Goal: Transaction & Acquisition: Obtain resource

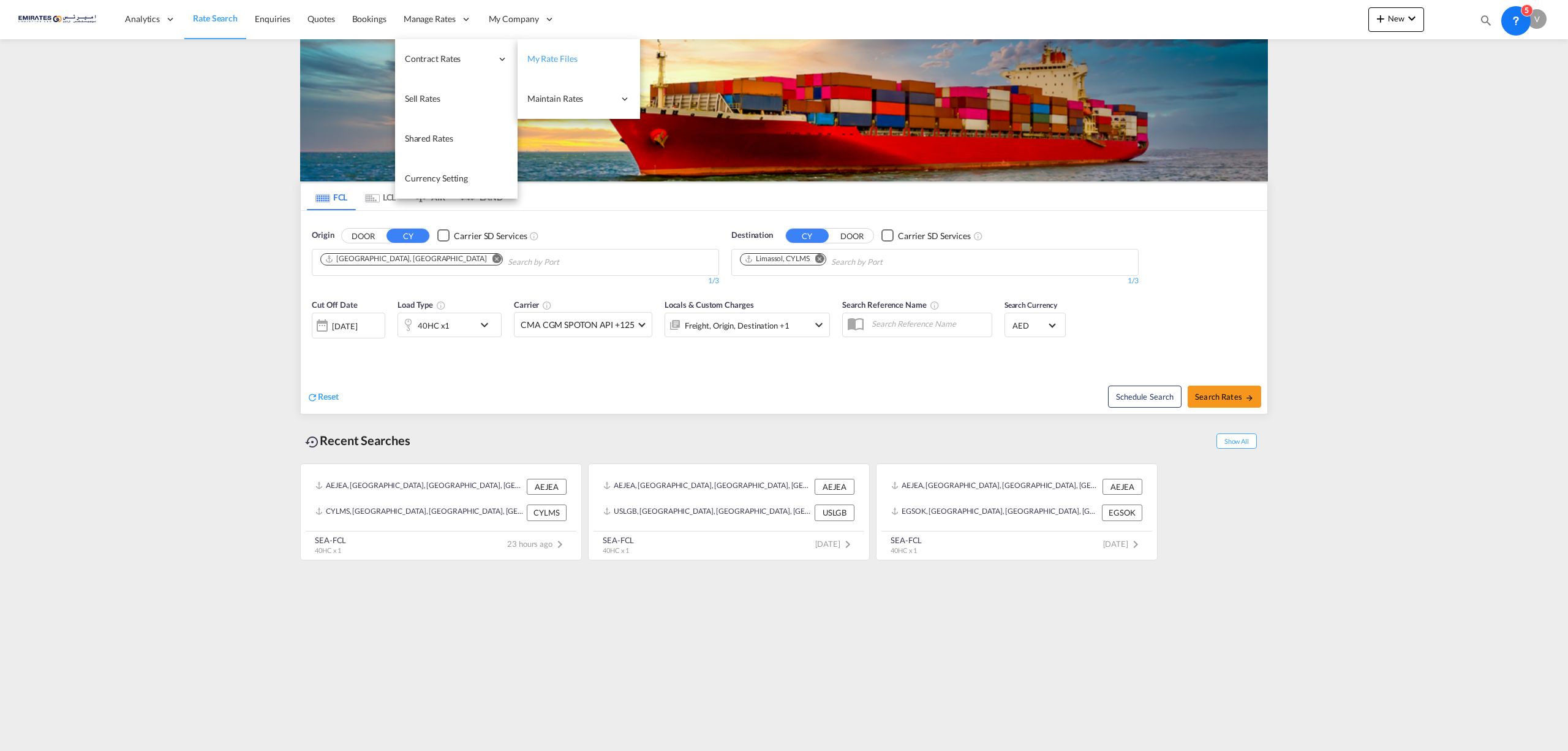
click at [527, 60] on span "My Rate Files" at bounding box center [552, 58] width 50 height 11
click at [570, 55] on span "My Rate Files" at bounding box center [552, 58] width 50 height 11
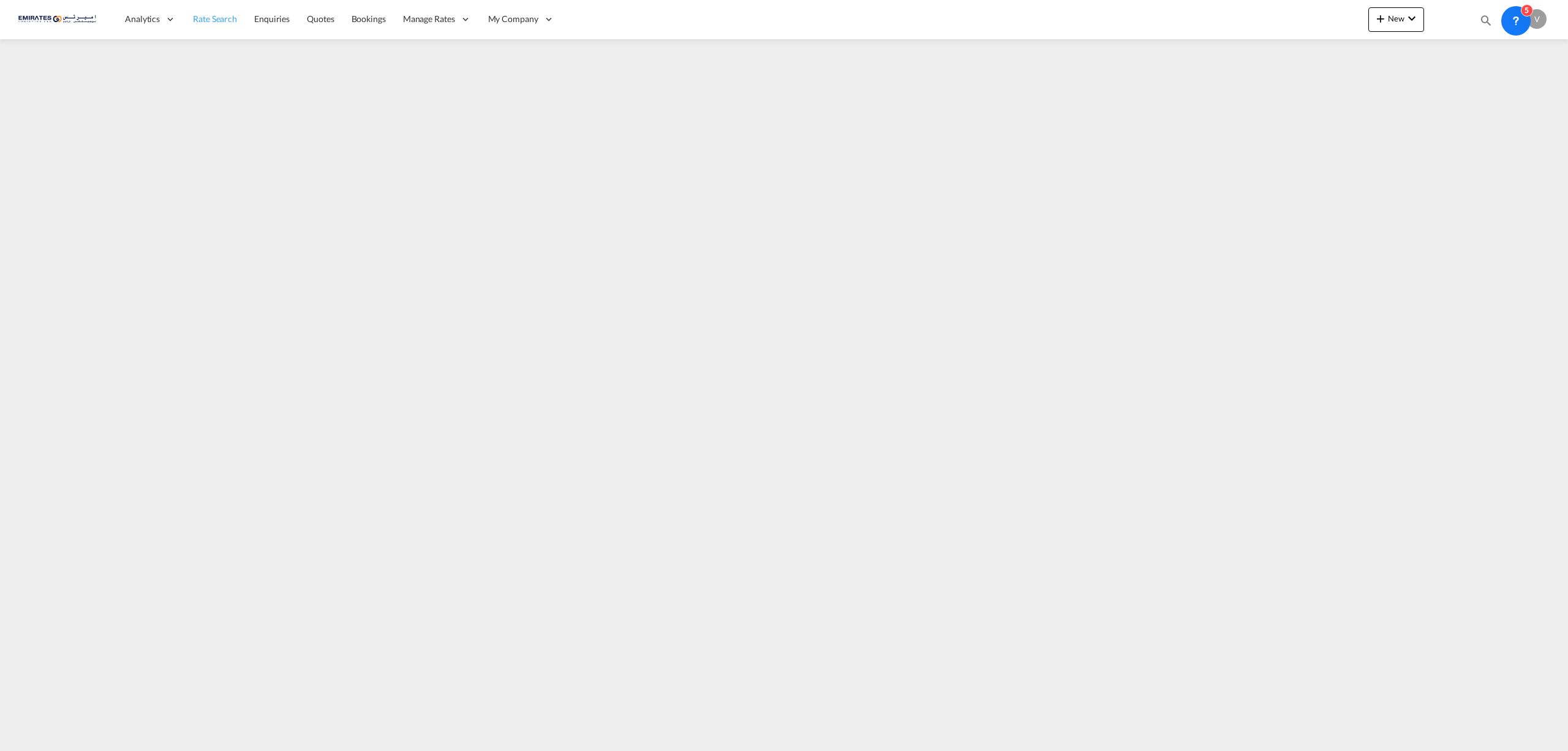
click at [200, 15] on span "Rate Search" at bounding box center [214, 19] width 44 height 11
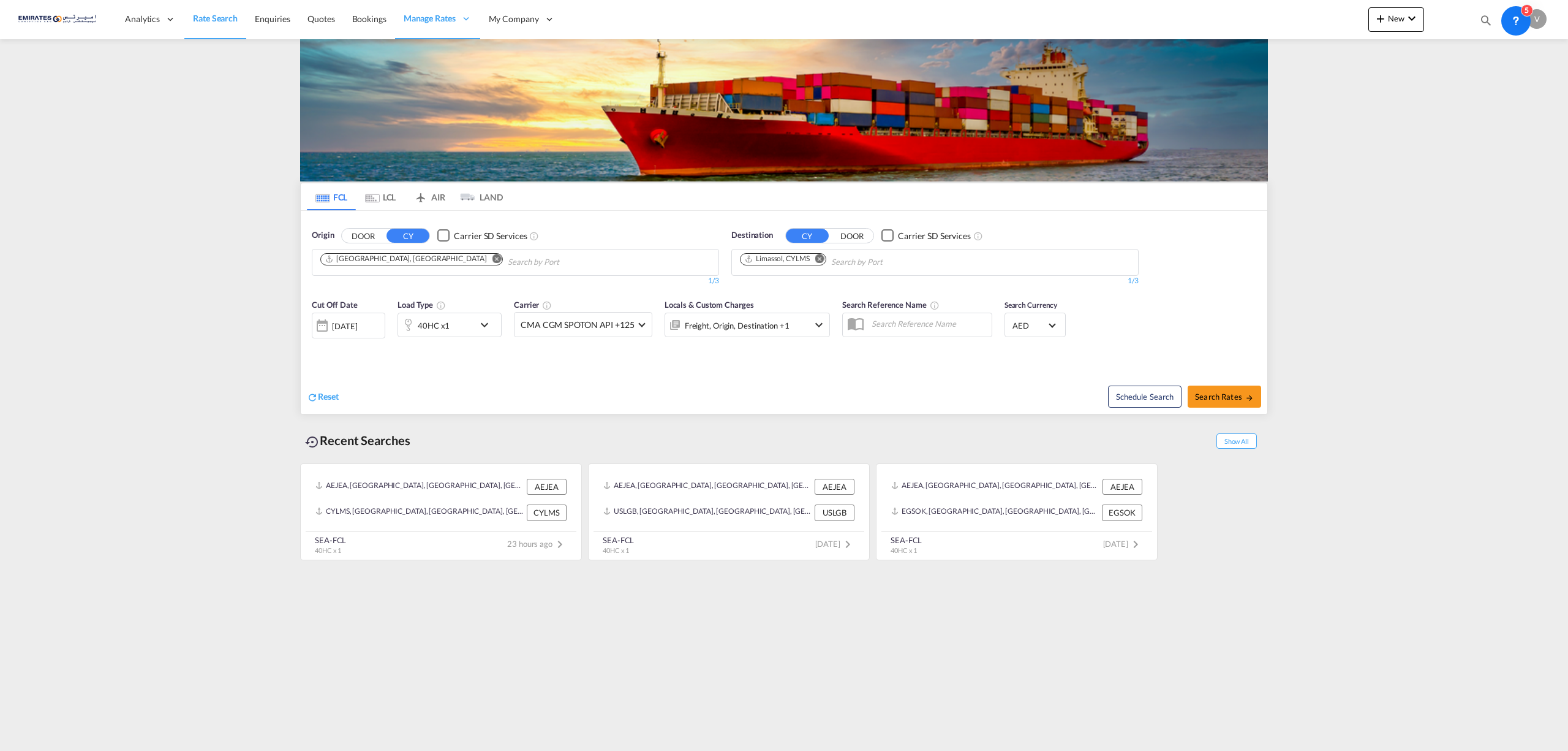
click at [824, 260] on md-icon "Remove" at bounding box center [820, 258] width 9 height 9
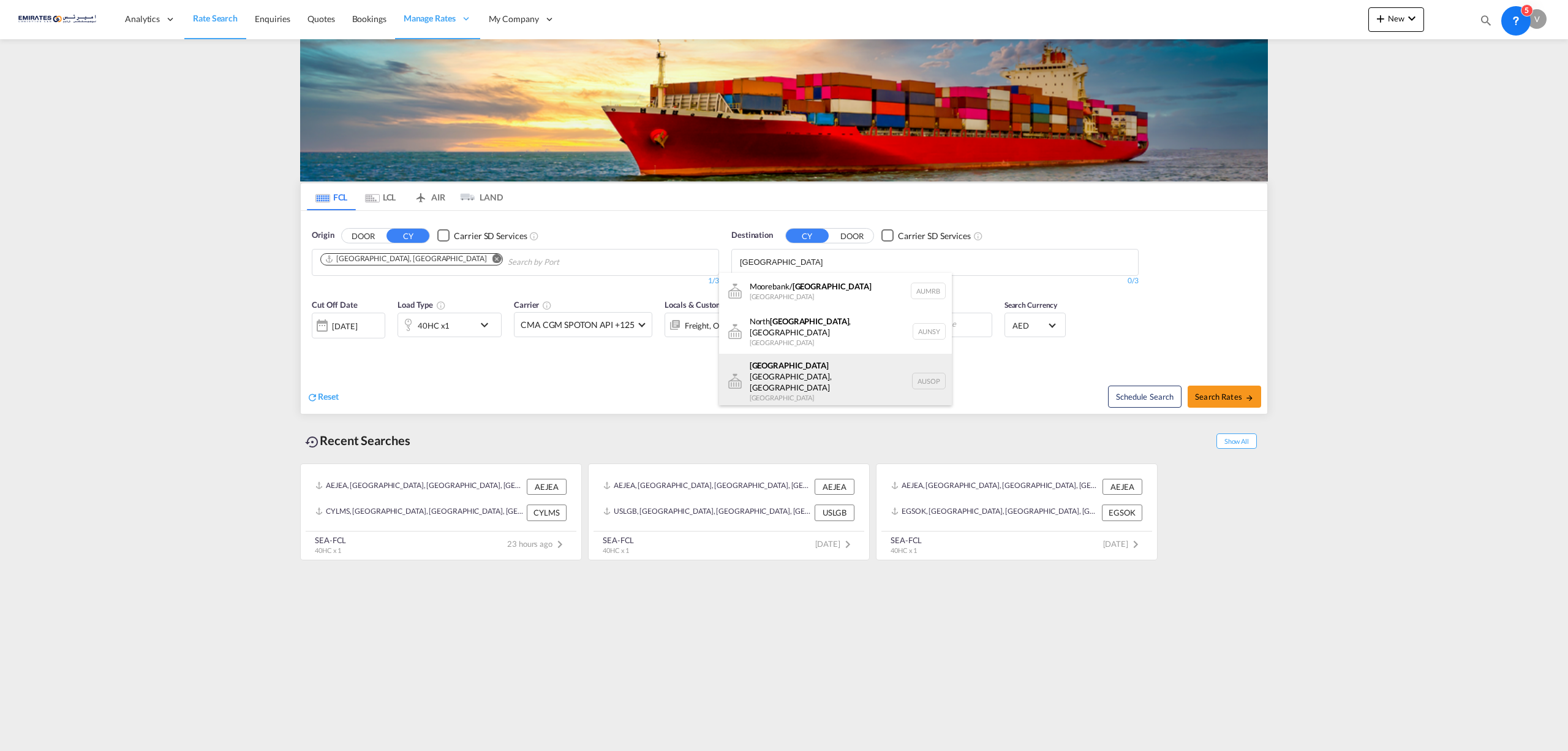
scroll to position [15, 0]
type input "[GEOGRAPHIC_DATA]"
click at [770, 394] on div "[GEOGRAPHIC_DATA] [GEOGRAPHIC_DATA] AUSYD" at bounding box center [835, 412] width 233 height 37
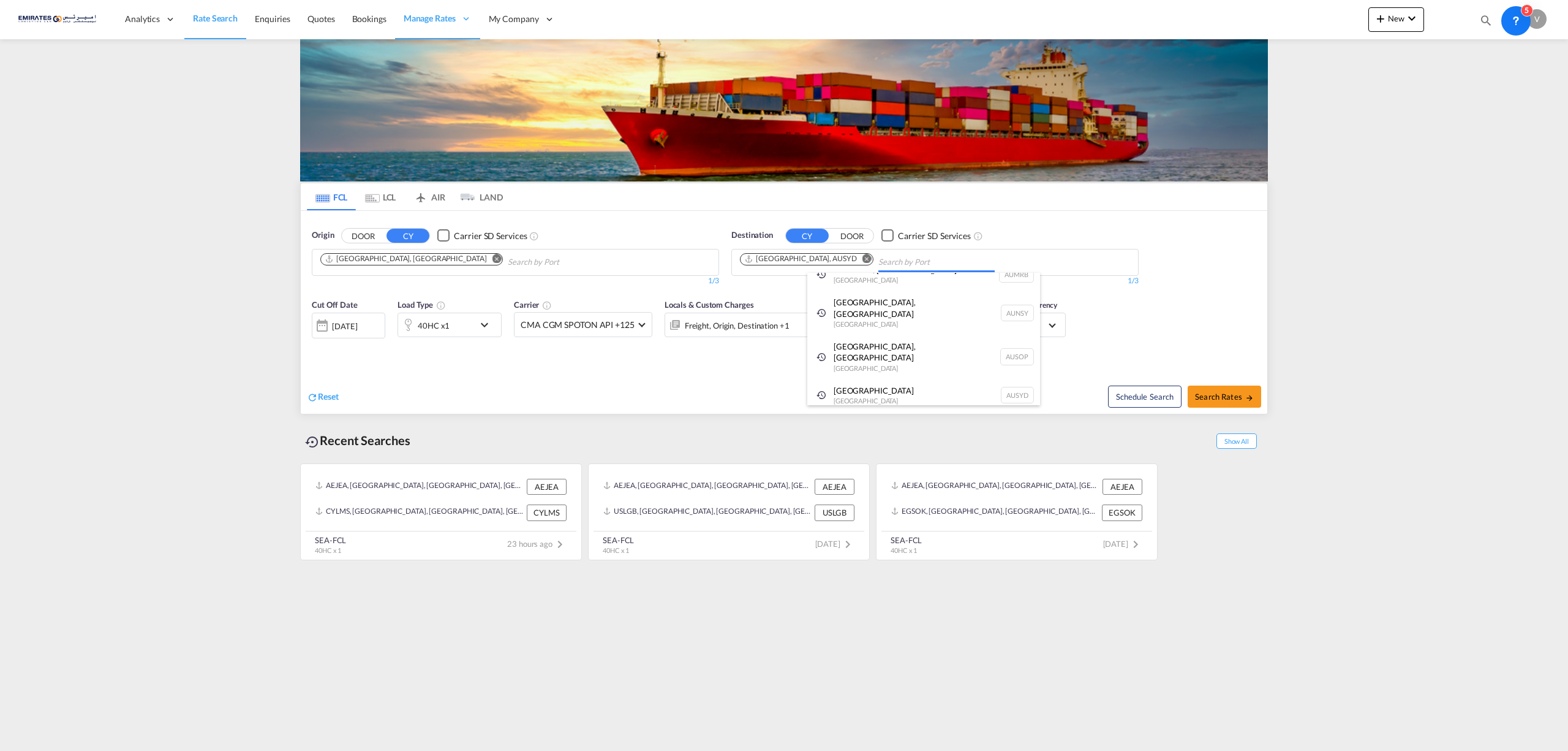
scroll to position [0, 0]
click at [343, 326] on div "[DATE]" at bounding box center [345, 326] width 25 height 11
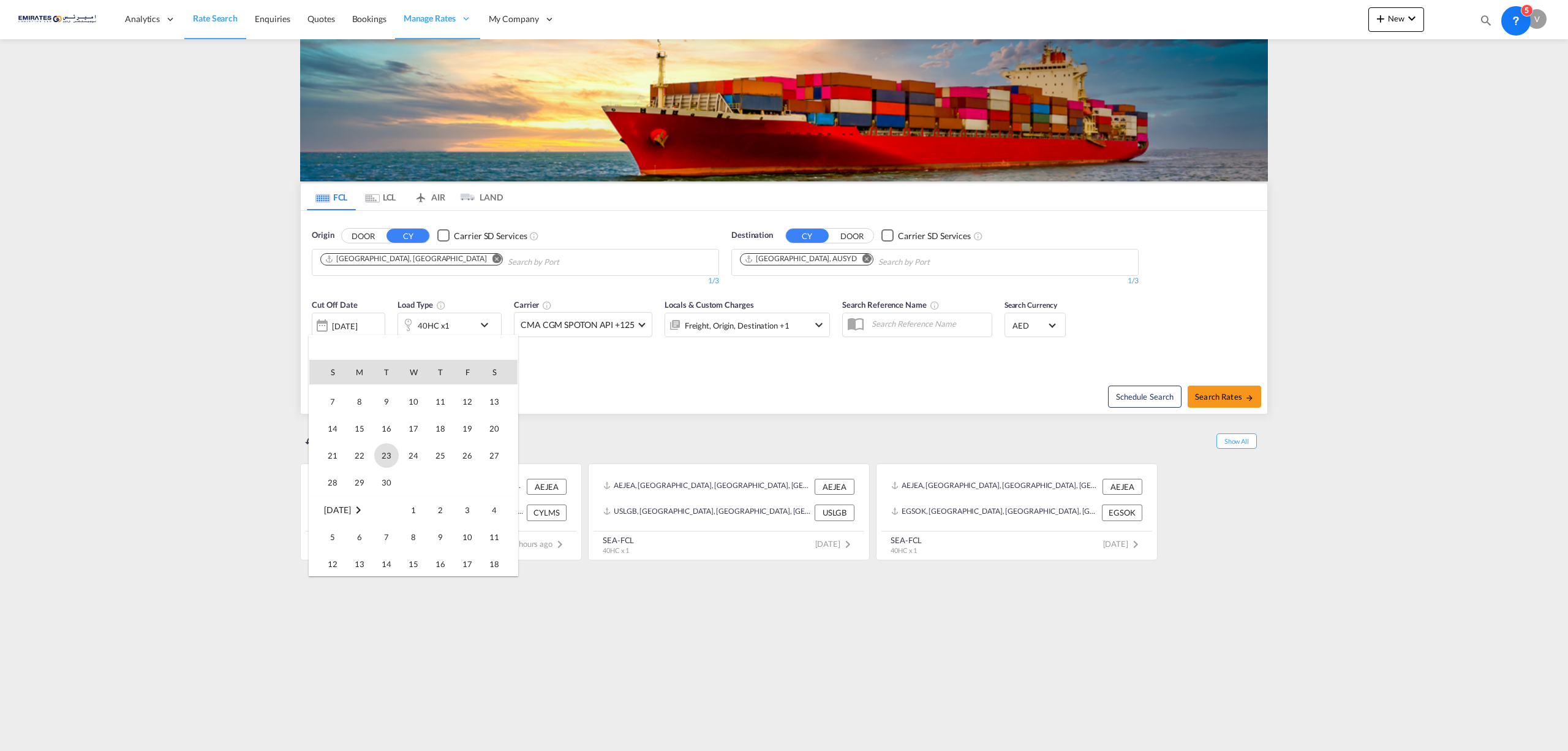
scroll to position [163, 0]
click at [358, 427] on span "1" at bounding box center [359, 425] width 25 height 25
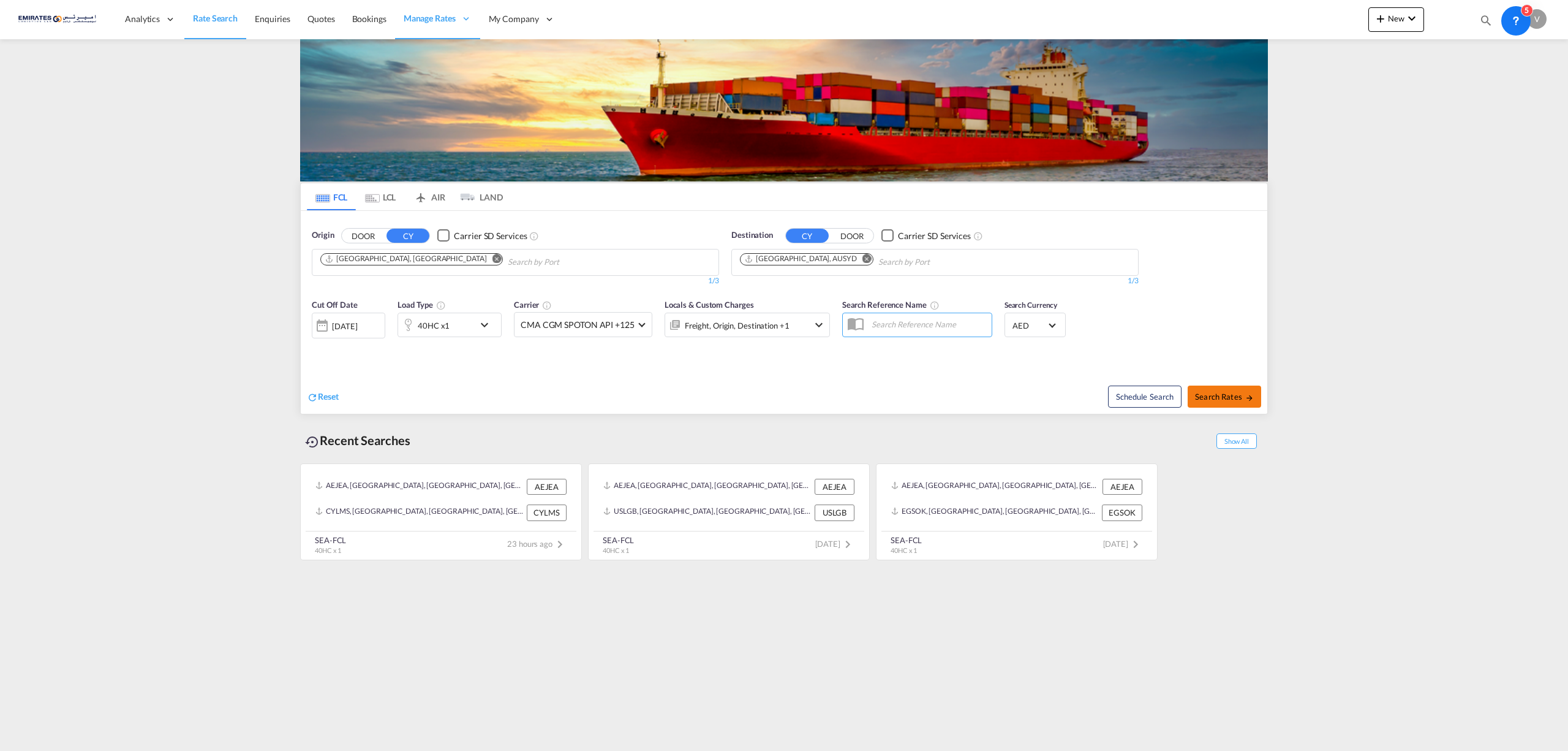
click at [1216, 399] on span "Search Rates" at bounding box center [1224, 397] width 59 height 10
type input "AEJEA to AUSYD / [DATE]"
